Goal: Information Seeking & Learning: Learn about a topic

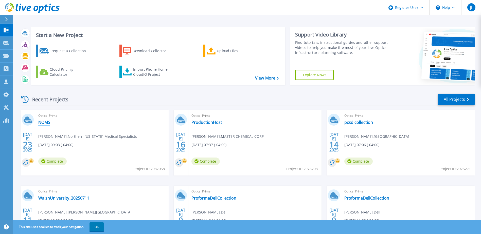
click at [44, 120] on link "NOMS" at bounding box center [44, 122] width 12 height 5
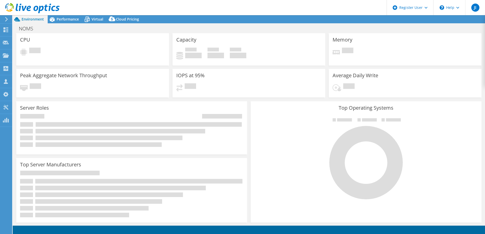
select select "USEast"
select select "USD"
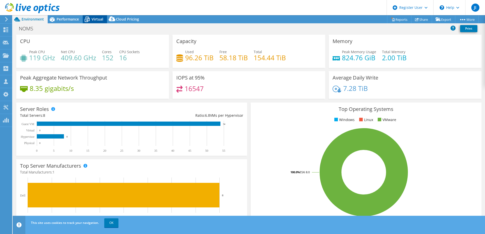
click at [96, 19] on span "Virtual" at bounding box center [98, 19] width 12 height 5
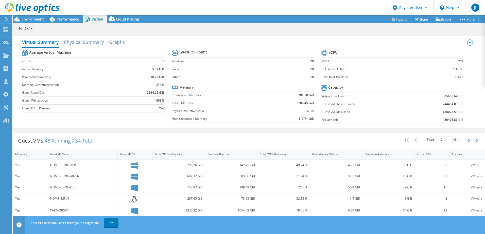
click at [467, 41] on icon at bounding box center [470, 43] width 6 height 6
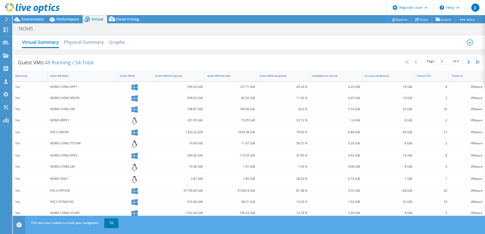
click at [467, 41] on icon at bounding box center [470, 43] width 6 height 6
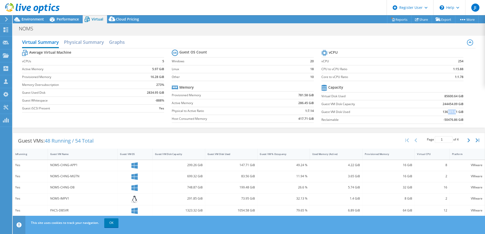
drag, startPoint x: 444, startPoint y: 111, endPoint x: 452, endPoint y: 111, distance: 8.4
click at [452, 111] on b "136077.51 GiB" at bounding box center [453, 112] width 21 height 5
drag, startPoint x: 452, startPoint y: 111, endPoint x: 474, endPoint y: 111, distance: 21.6
click at [474, 111] on div "Virtual Summary Physical Summary Graphs Average Virtual Machine vCPUs 5 Active …" at bounding box center [249, 82] width 472 height 92
drag, startPoint x: 445, startPoint y: 113, endPoint x: 439, endPoint y: 113, distance: 6.1
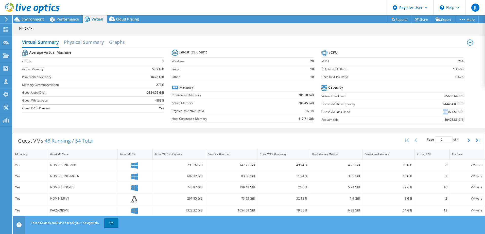
click at [439, 113] on td "136077.51 GiB" at bounding box center [437, 112] width 52 height 8
click at [58, 19] on span "Performance" at bounding box center [68, 19] width 22 height 5
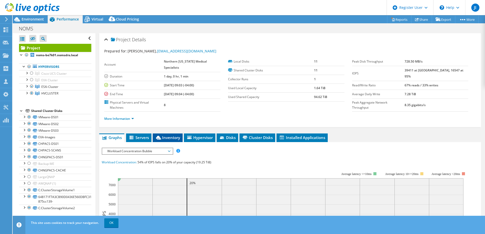
click at [175, 135] on span "Inventory" at bounding box center [167, 137] width 25 height 5
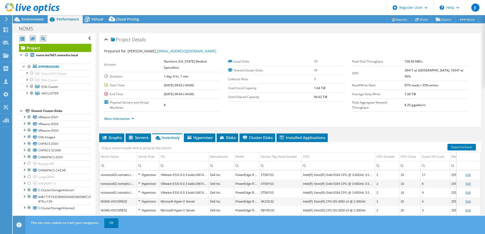
scroll to position [25, 0]
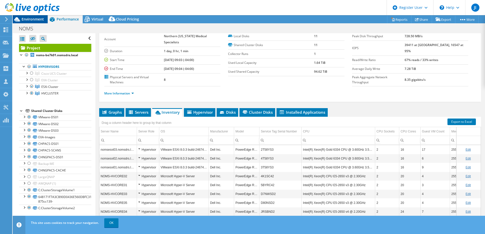
click at [38, 19] on span "Environment" at bounding box center [33, 19] width 22 height 5
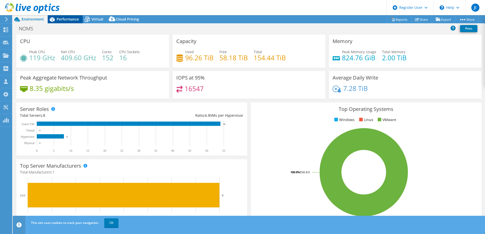
click at [67, 17] on span "Performance" at bounding box center [68, 19] width 22 height 5
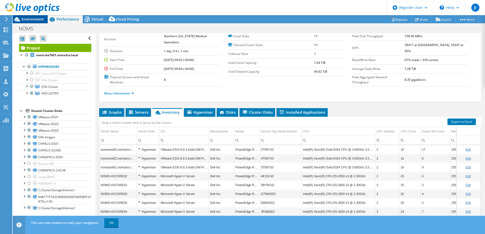
click at [39, 18] on span "Environment" at bounding box center [33, 19] width 22 height 5
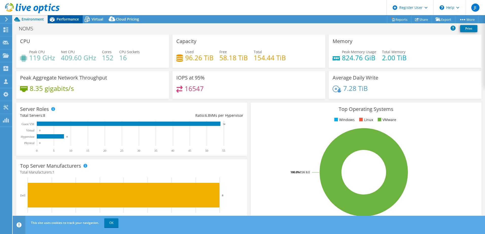
click at [64, 17] on span "Performance" at bounding box center [68, 19] width 22 height 5
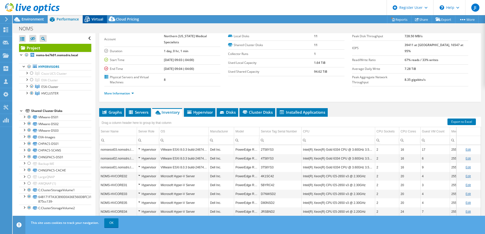
click at [97, 20] on span "Virtual" at bounding box center [98, 19] width 12 height 5
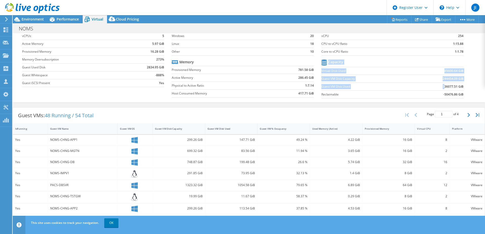
drag, startPoint x: 441, startPoint y: 86, endPoint x: 464, endPoint y: 86, distance: 23.1
click at [464, 86] on section "vCPU vCPU 254 CPU to vCPU Ratio 1:15.88 Core to vCPU Ratio 1:1.78 Capacity Virt…" at bounding box center [396, 62] width 150 height 78
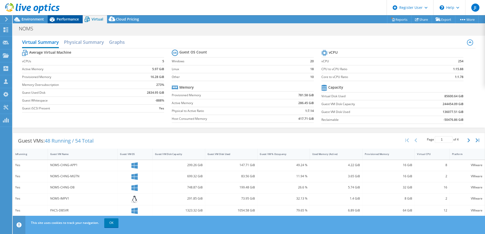
click at [77, 16] on div "Performance" at bounding box center [65, 19] width 35 height 8
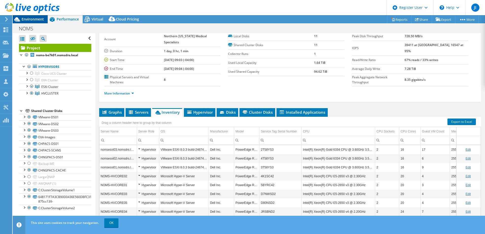
click at [28, 20] on span "Environment" at bounding box center [33, 19] width 22 height 5
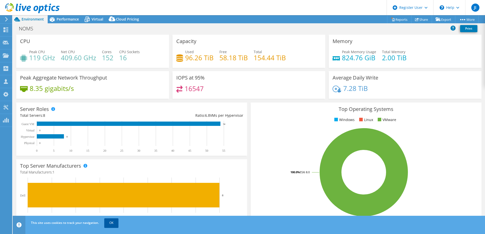
click at [114, 226] on link "OK" at bounding box center [111, 223] width 14 height 9
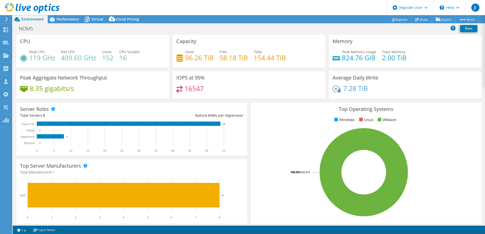
select select "USEast"
select select "USD"
